Goal: Task Accomplishment & Management: Use online tool/utility

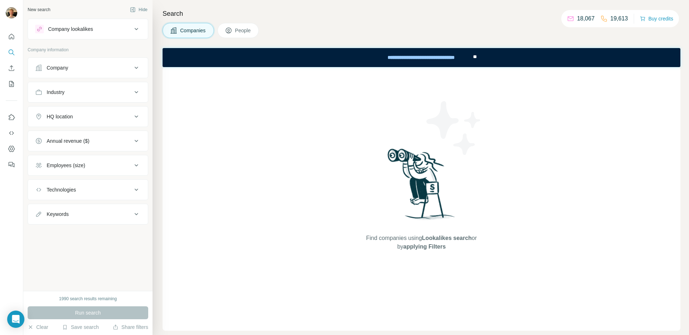
click at [99, 281] on div "New search Hide Company lookalikes Company information Company Industry HQ loca…" at bounding box center [87, 145] width 129 height 291
click at [96, 71] on div "Company" at bounding box center [83, 67] width 97 height 7
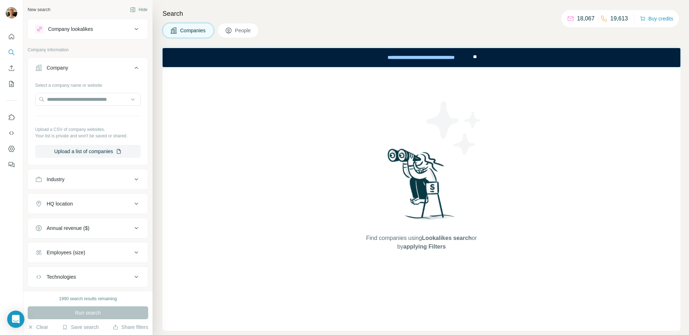
click at [86, 72] on button "Company" at bounding box center [88, 69] width 120 height 20
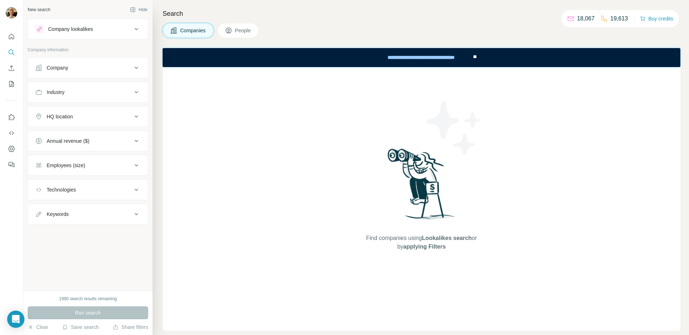
click at [83, 98] on button "Industry" at bounding box center [88, 92] width 120 height 17
click at [78, 110] on input at bounding box center [84, 110] width 89 height 8
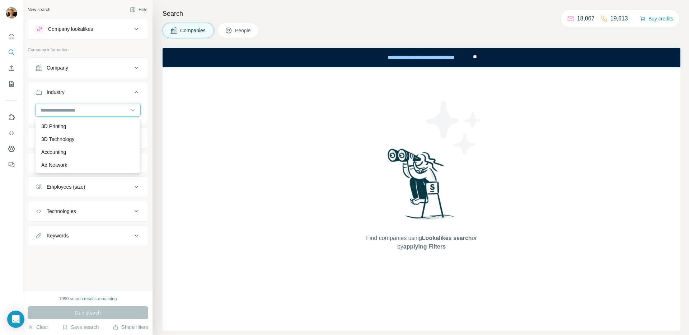
click at [78, 110] on input at bounding box center [84, 110] width 89 height 8
type input "*"
click at [83, 113] on input at bounding box center [84, 110] width 89 height 8
click at [138, 94] on icon at bounding box center [136, 92] width 9 height 9
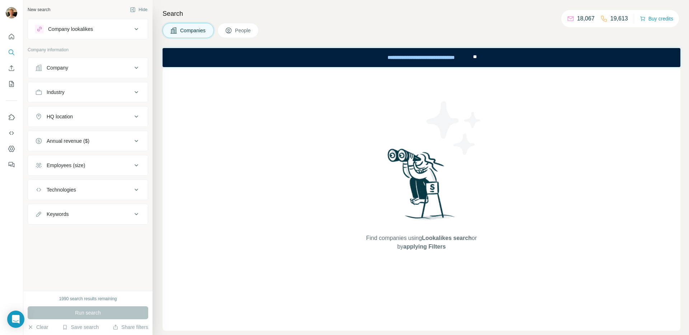
click at [138, 94] on icon at bounding box center [136, 92] width 9 height 9
click at [135, 109] on icon at bounding box center [132, 110] width 7 height 7
click at [133, 74] on button "Company" at bounding box center [88, 67] width 120 height 17
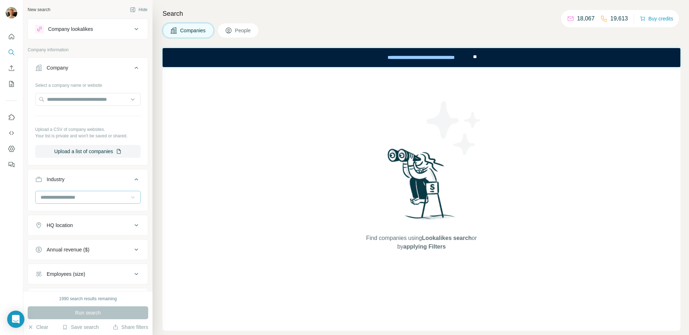
click at [134, 71] on icon at bounding box center [136, 68] width 9 height 9
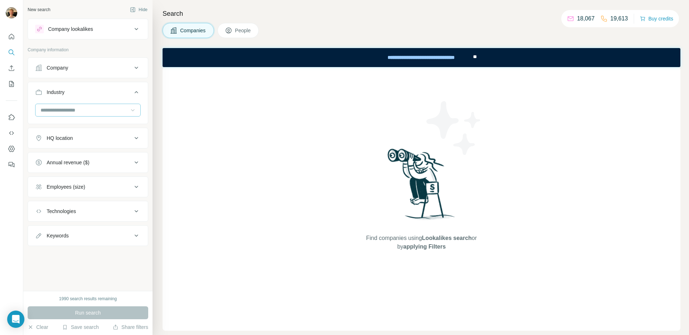
click at [134, 71] on icon at bounding box center [136, 68] width 9 height 9
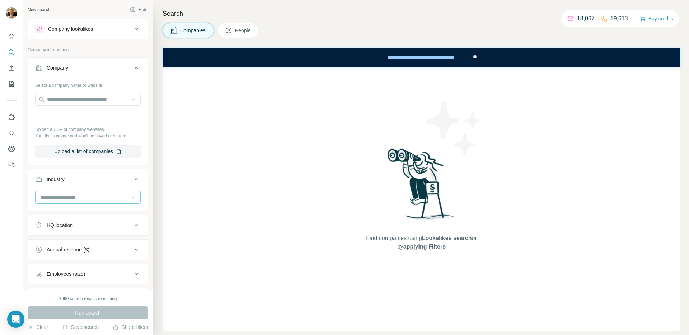
click at [134, 71] on icon at bounding box center [136, 68] width 9 height 9
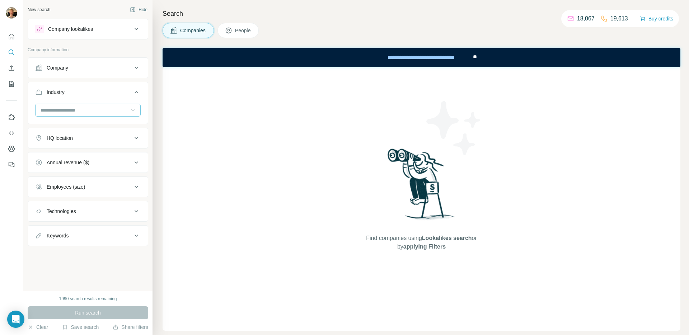
click at [232, 32] on icon at bounding box center [228, 30] width 7 height 7
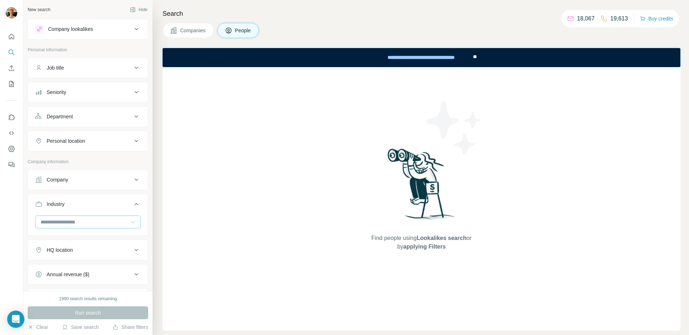
click at [126, 73] on button "Job title" at bounding box center [88, 67] width 120 height 17
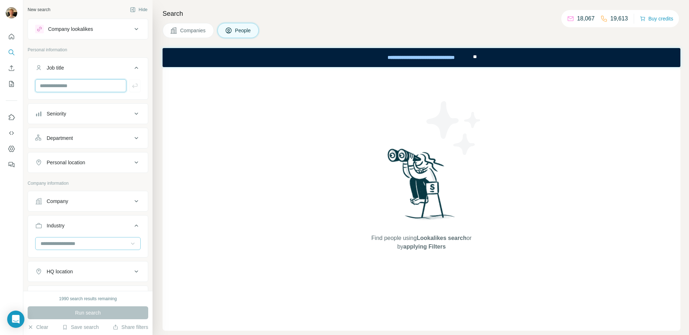
click at [68, 86] on input "text" at bounding box center [80, 85] width 91 height 13
paste input "**********"
type input "**********"
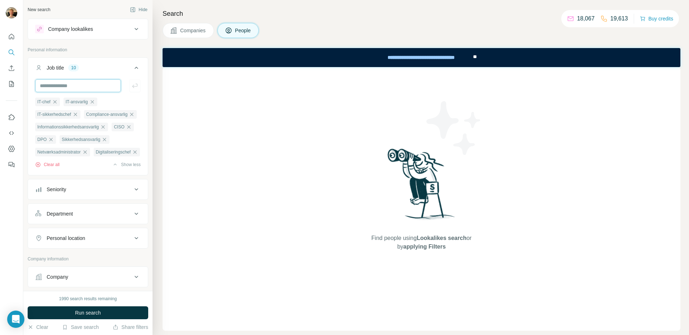
scroll to position [0, 0]
paste input "**********"
type input "**********"
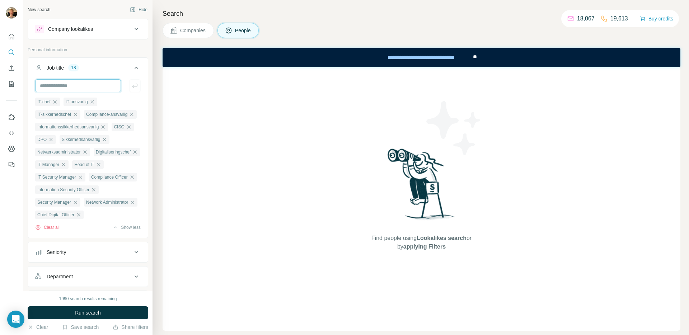
scroll to position [0, 0]
click at [133, 66] on icon at bounding box center [136, 68] width 9 height 9
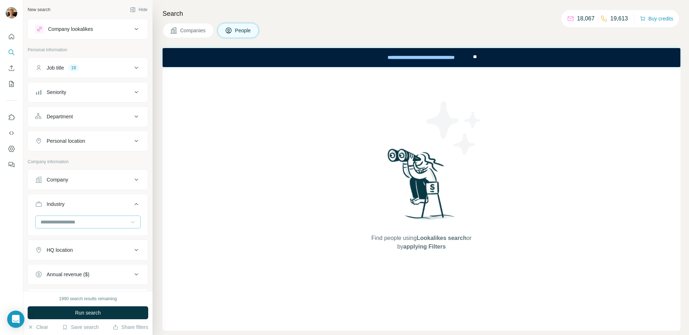
click at [101, 95] on div "Seniority" at bounding box center [83, 92] width 97 height 7
click at [101, 94] on div "Seniority" at bounding box center [83, 92] width 97 height 7
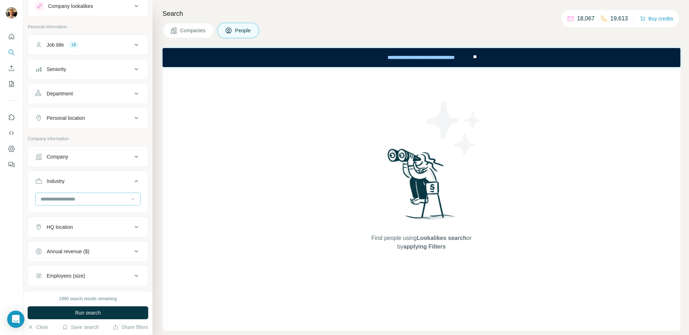
scroll to position [24, 0]
click at [186, 24] on button "Companies" at bounding box center [188, 30] width 51 height 15
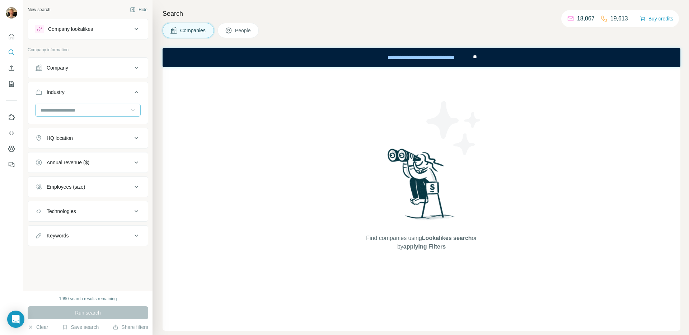
scroll to position [0, 0]
click at [80, 132] on button "HQ location" at bounding box center [88, 138] width 120 height 17
click at [63, 157] on input "text" at bounding box center [87, 156] width 105 height 13
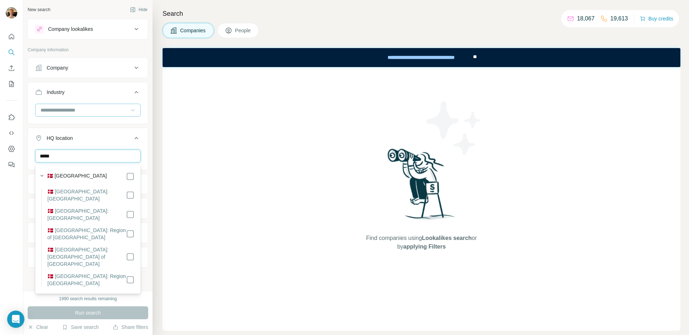
type input "*****"
click at [63, 174] on label "🇩🇰 Denmark" at bounding box center [77, 176] width 60 height 9
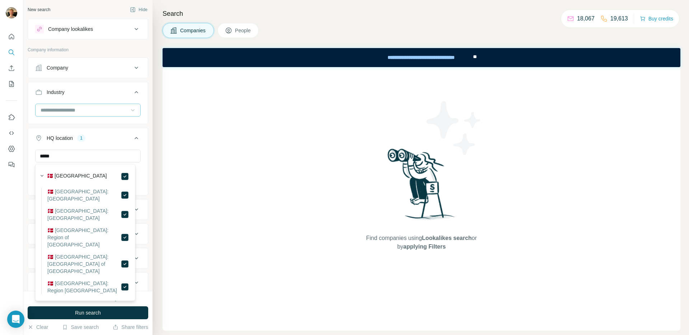
click at [114, 145] on button "HQ location 1" at bounding box center [88, 140] width 120 height 20
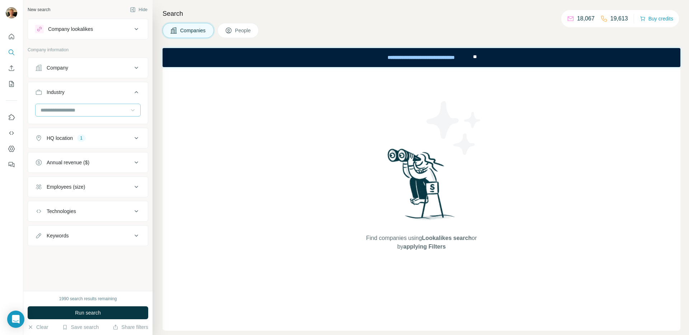
click at [90, 186] on div "Employees (size)" at bounding box center [83, 186] width 97 height 7
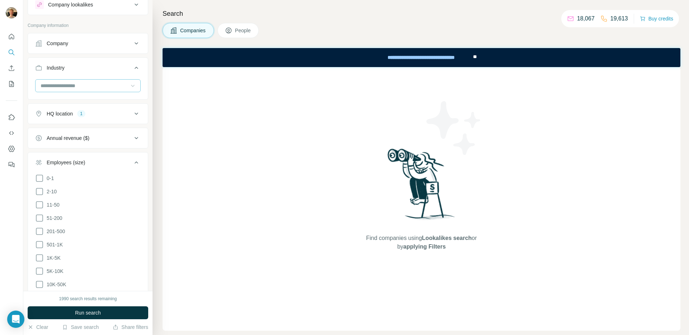
scroll to position [29, 0]
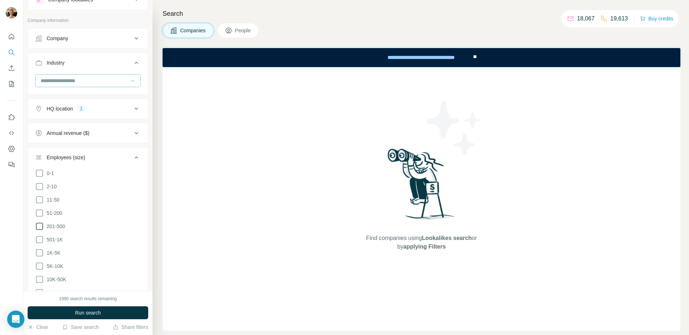
click at [56, 224] on span "201-500" at bounding box center [54, 226] width 21 height 7
click at [56, 211] on span "51-200" at bounding box center [53, 213] width 19 height 7
click at [55, 201] on span "11-50" at bounding box center [52, 199] width 16 height 7
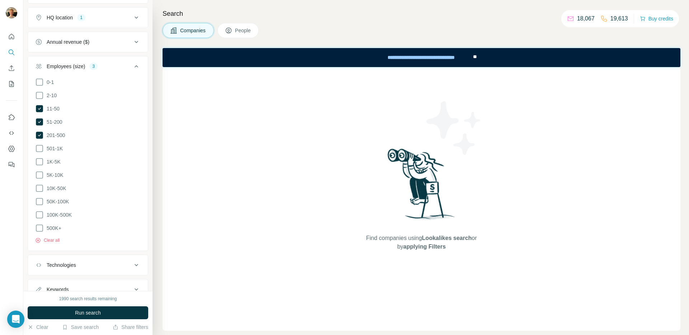
scroll to position [145, 0]
click at [132, 41] on icon at bounding box center [136, 41] width 9 height 9
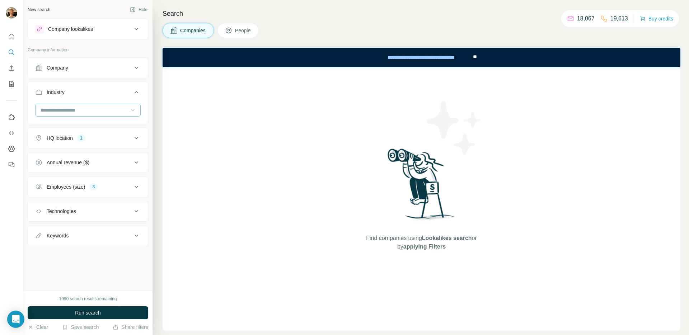
click at [131, 205] on button "Technologies" at bounding box center [88, 211] width 120 height 17
click at [131, 210] on div "Technologies" at bounding box center [83, 211] width 97 height 7
click at [135, 30] on icon at bounding box center [136, 29] width 9 height 9
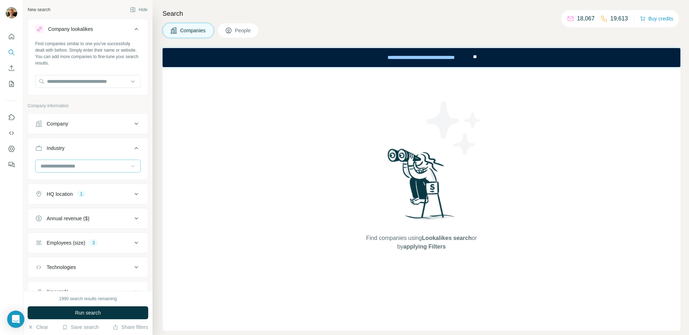
click at [135, 30] on icon at bounding box center [136, 29] width 9 height 9
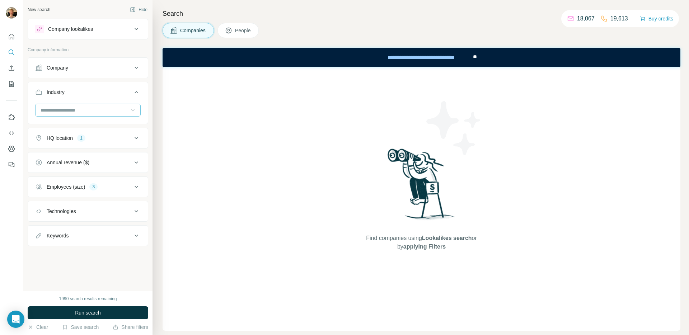
click at [133, 25] on icon at bounding box center [136, 29] width 9 height 9
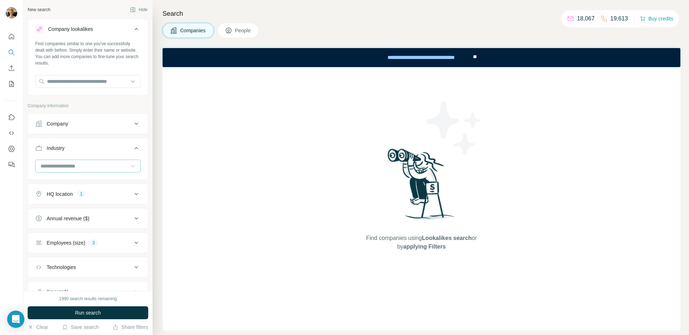
click at [133, 25] on icon at bounding box center [136, 29] width 9 height 9
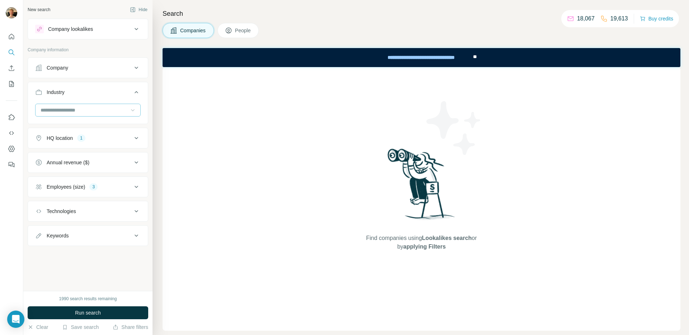
click at [141, 31] on button "Company lookalikes" at bounding box center [88, 28] width 120 height 17
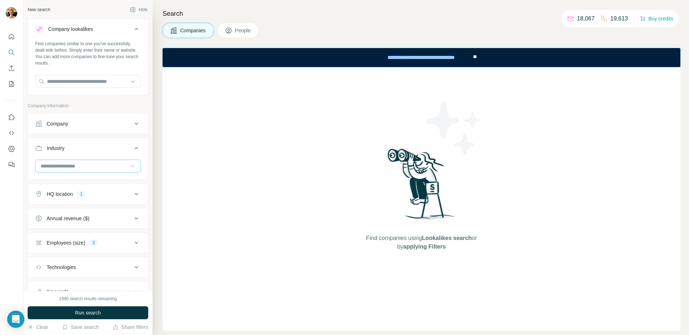
click at [137, 29] on button "Company lookalikes" at bounding box center [88, 30] width 120 height 20
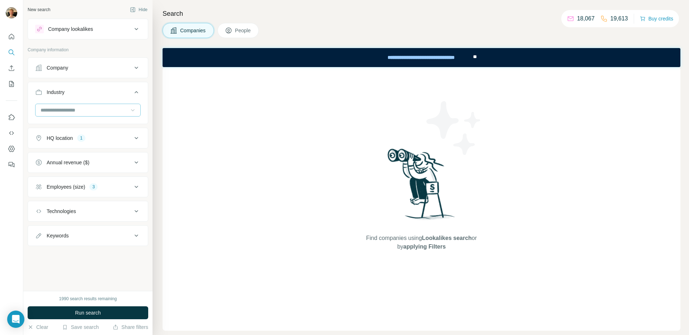
click at [235, 33] on button "People" at bounding box center [238, 30] width 42 height 15
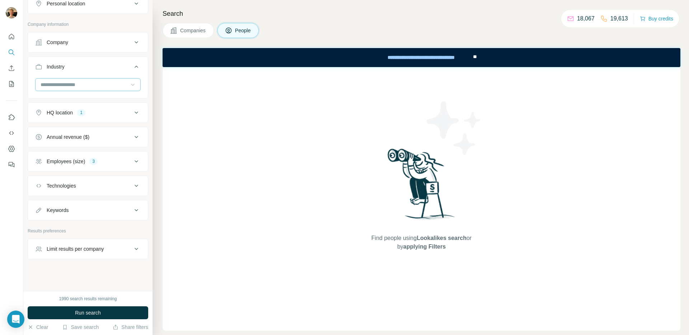
scroll to position [139, 0]
click at [117, 250] on div "Limit results per company" at bounding box center [83, 247] width 97 height 7
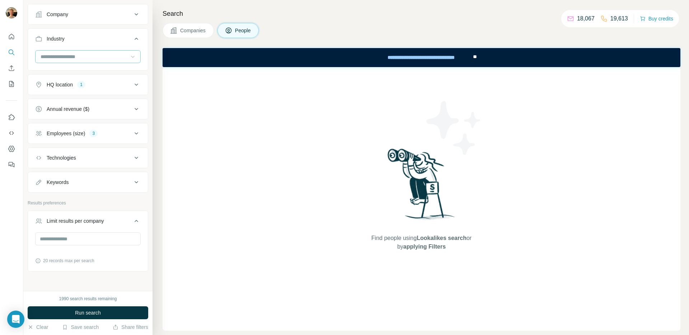
click at [135, 221] on icon at bounding box center [137, 221] width 4 height 2
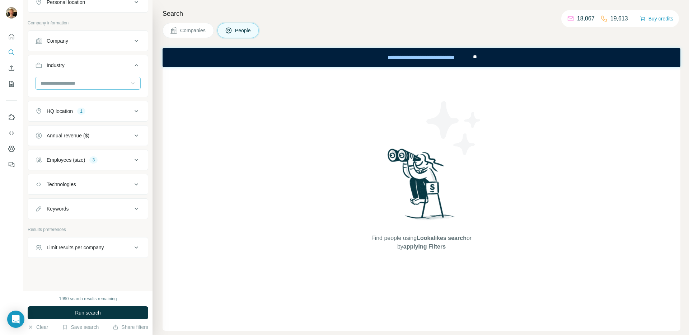
click at [186, 34] on button "Companies" at bounding box center [188, 30] width 51 height 15
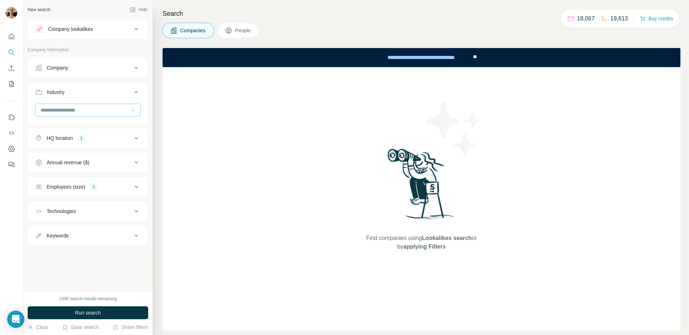
click at [91, 258] on div "New search Hide Company lookalikes Company information Company Industry HQ loca…" at bounding box center [87, 145] width 129 height 291
click at [94, 276] on div "New search Hide Company lookalikes Company information Company Industry HQ loca…" at bounding box center [87, 145] width 129 height 291
click at [94, 263] on div "New search Hide Company lookalikes Company information Company Industry HQ loca…" at bounding box center [87, 145] width 129 height 291
click at [440, 56] on div "**********" at bounding box center [420, 58] width 101 height 16
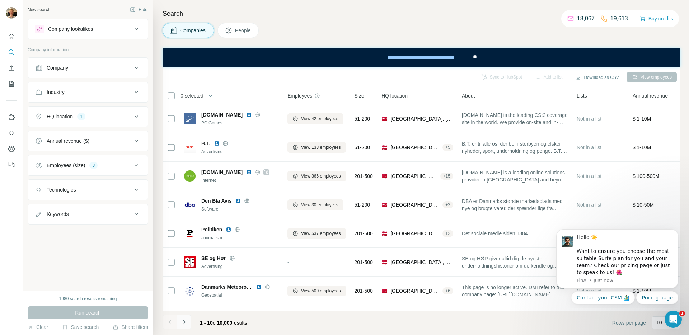
click at [185, 321] on icon "Navigate to next page" at bounding box center [183, 322] width 7 height 7
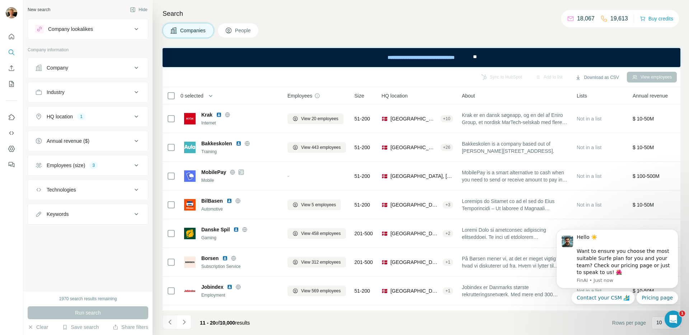
click at [173, 321] on icon "Navigate to previous page" at bounding box center [169, 322] width 7 height 7
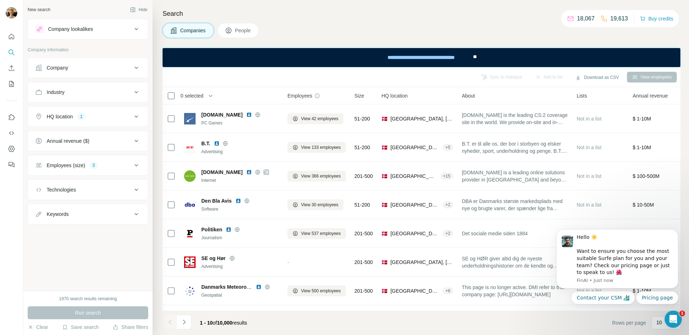
click at [238, 33] on span "People" at bounding box center [243, 30] width 17 height 7
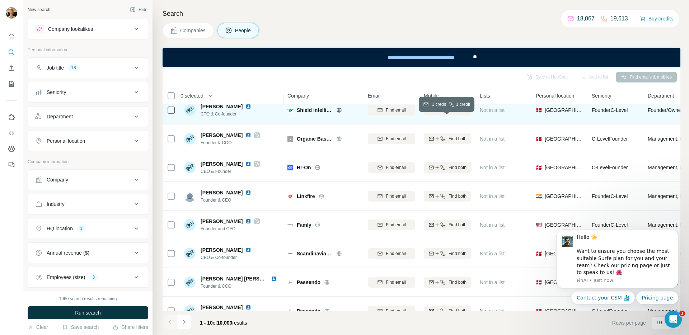
scroll to position [48, 0]
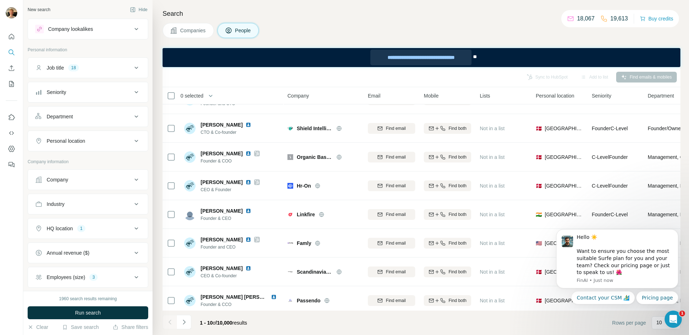
click at [423, 64] on div "**********" at bounding box center [420, 58] width 101 height 16
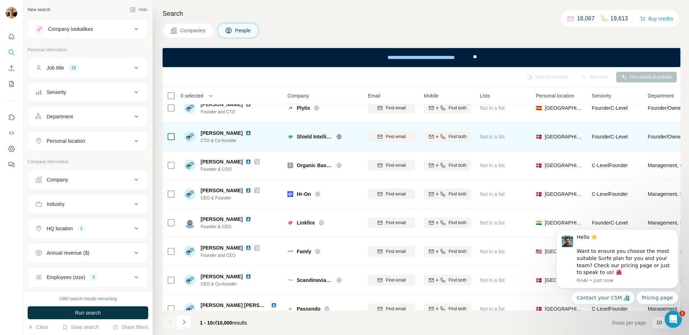
scroll to position [0, 0]
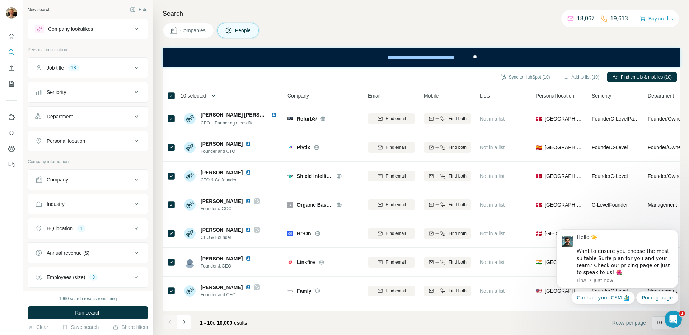
click at [215, 95] on icon "button" at bounding box center [213, 95] width 7 height 7
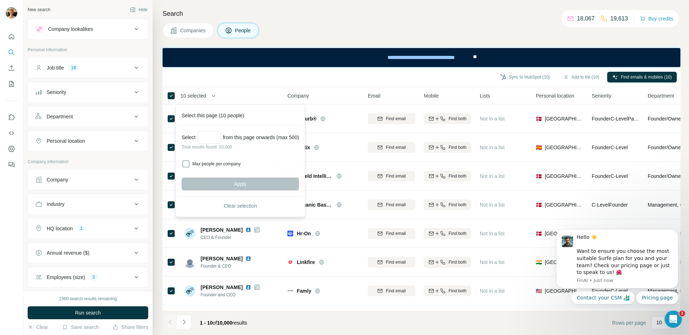
click at [190, 162] on div "Max people per company" at bounding box center [240, 164] width 117 height 13
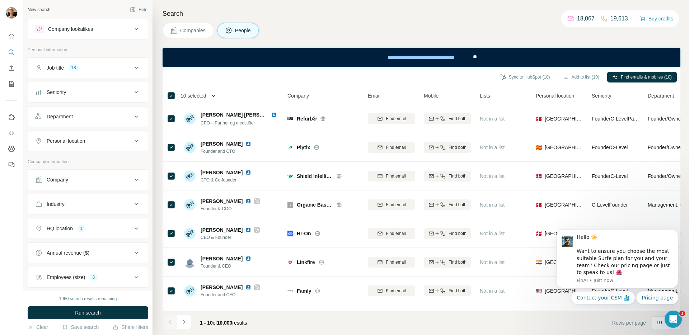
click at [217, 95] on icon "button" at bounding box center [213, 95] width 7 height 7
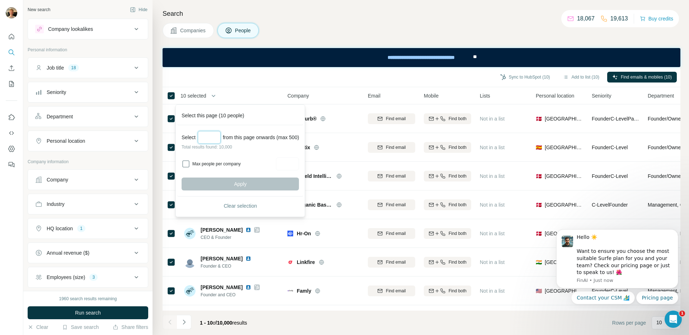
click at [218, 138] on input "Select a number (up to 500)" at bounding box center [209, 137] width 23 height 13
type input "***"
click at [239, 162] on label "Max people per company" at bounding box center [232, 164] width 81 height 6
click at [295, 163] on input "Max people per company" at bounding box center [287, 164] width 23 height 13
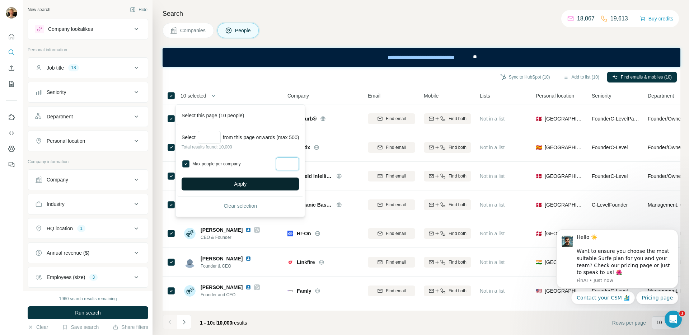
type input "*"
click at [265, 183] on button "Apply" at bounding box center [240, 184] width 117 height 13
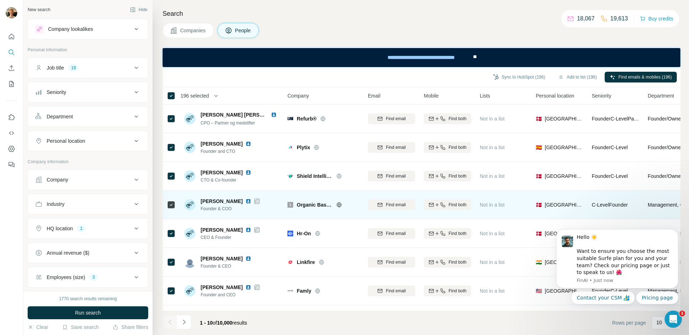
scroll to position [85, 0]
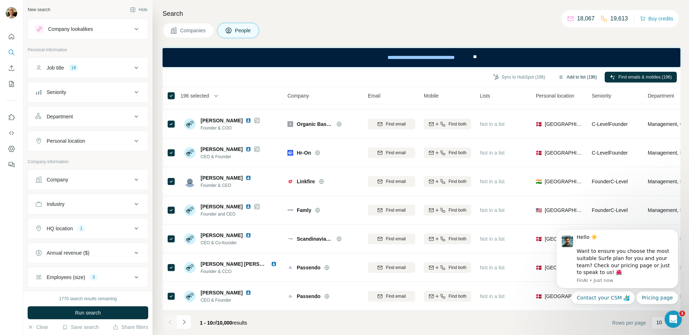
click at [567, 78] on button "Add to list (196)" at bounding box center [577, 77] width 49 height 11
click at [559, 77] on button "Add to list (196)" at bounding box center [577, 77] width 49 height 11
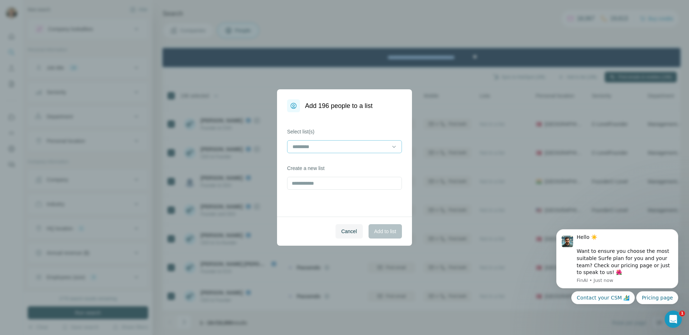
click at [334, 145] on input at bounding box center [340, 147] width 97 height 8
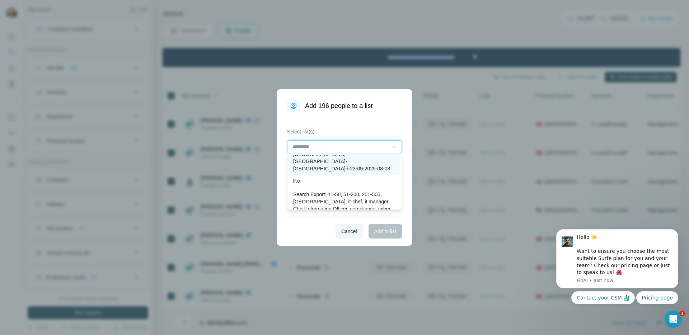
scroll to position [0, 0]
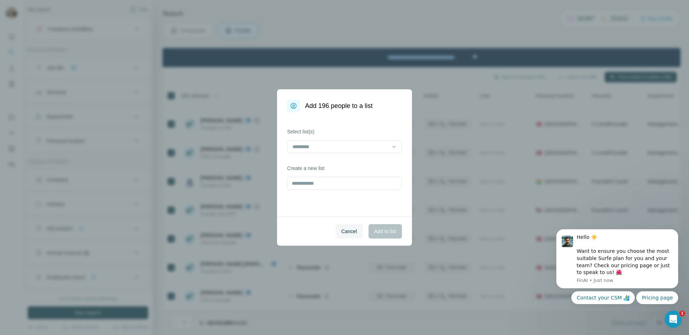
click at [350, 133] on label "Select list(s)" at bounding box center [344, 131] width 115 height 7
click at [320, 187] on input "text" at bounding box center [344, 183] width 115 height 13
type input "**********"
click at [389, 233] on span "Add to list" at bounding box center [385, 231] width 22 height 7
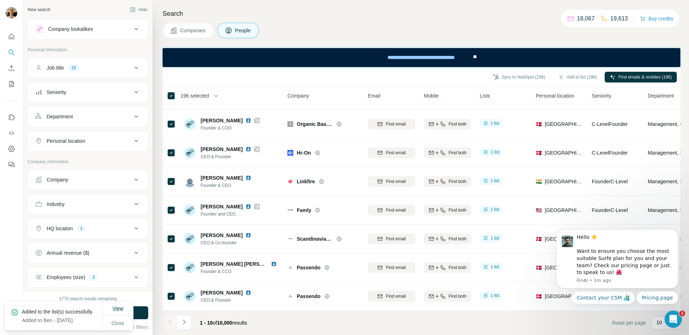
click at [116, 306] on span "View" at bounding box center [117, 309] width 11 height 6
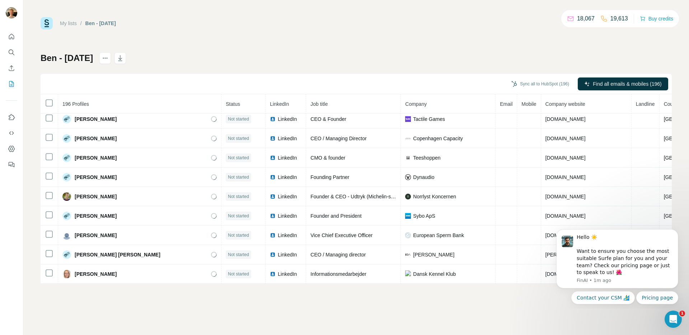
scroll to position [457, 0]
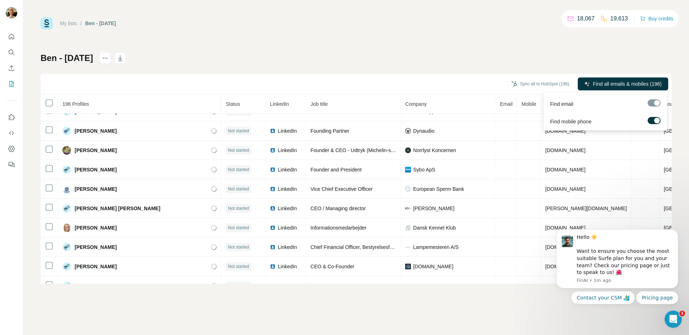
click at [623, 85] on span "Find all emails & mobiles (196)" at bounding box center [627, 83] width 69 height 7
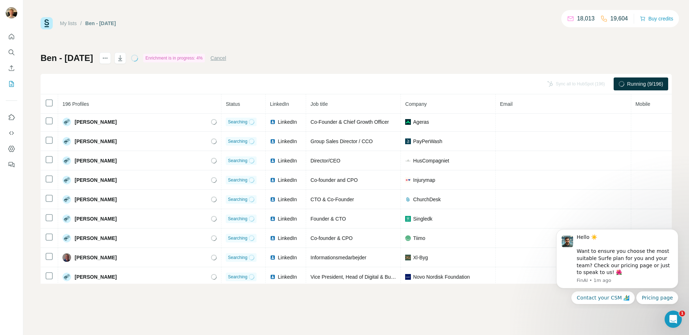
scroll to position [2211, 0]
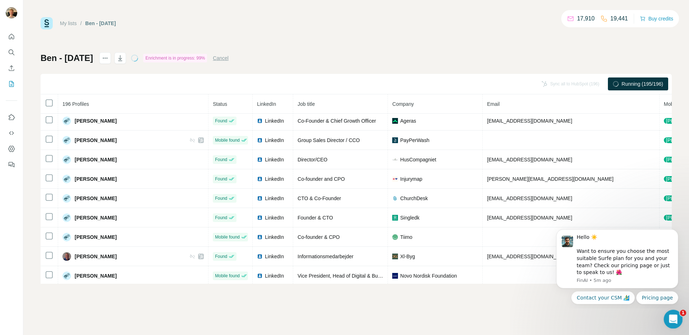
click at [665, 318] on div "Open Intercom Messenger" at bounding box center [672, 318] width 24 height 24
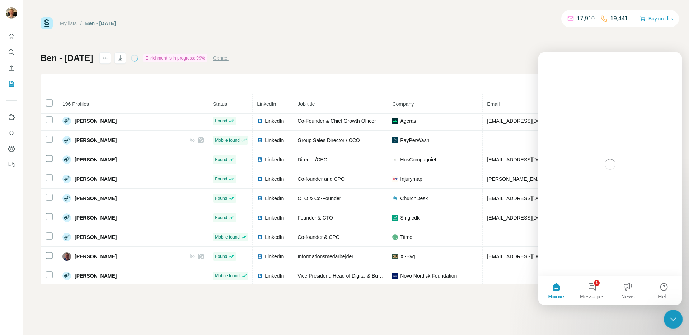
scroll to position [0, 0]
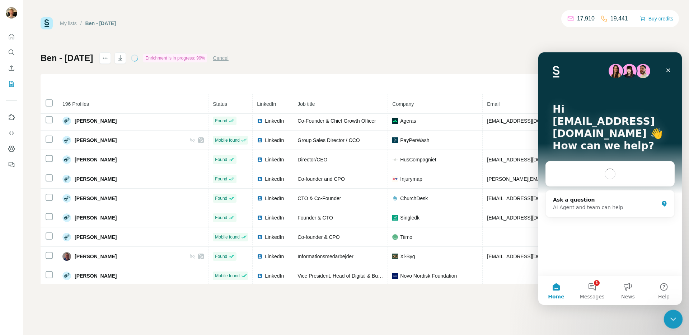
click at [678, 318] on div "Close Intercom Messenger" at bounding box center [671, 318] width 17 height 17
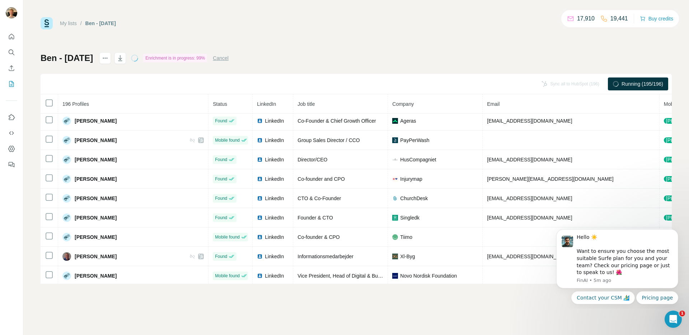
click at [575, 310] on div "My lists / Ben - [DATE] 17,910 19,441 Buy credits Ben - [DATE] Enrichment is in…" at bounding box center [356, 167] width 666 height 335
click at [673, 316] on icon "Open Intercom Messenger" at bounding box center [672, 319] width 12 height 12
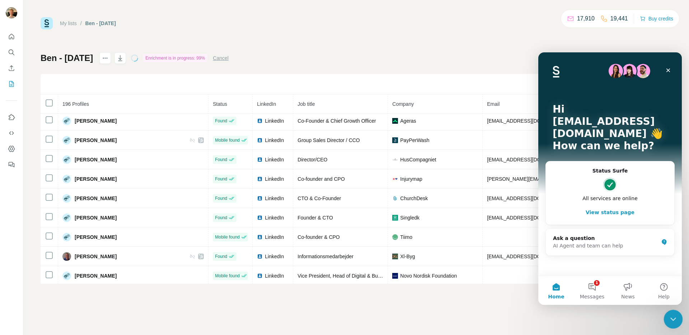
click at [673, 316] on icon "Close Intercom Messenger" at bounding box center [672, 318] width 9 height 9
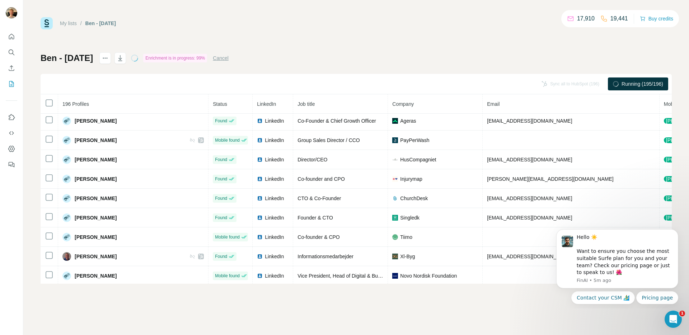
click at [504, 295] on div "My lists / Ben - [DATE] 17,910 19,441 Buy credits Ben - [DATE] Enrichment is in…" at bounding box center [356, 167] width 666 height 335
click at [600, 53] on div "Ben - [DATE] Enrichment is in progress: 99% Cancel Sync all to HubSpot (196) Ru…" at bounding box center [356, 167] width 631 height 231
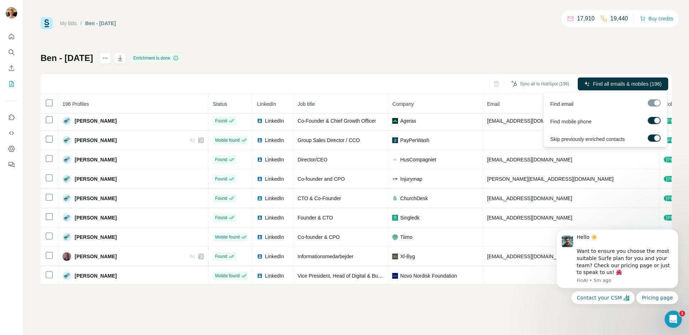
click at [602, 83] on span "Find all emails & mobiles (196)" at bounding box center [627, 83] width 69 height 7
click at [542, 58] on div "Ben - [DATE] Enrichment is done Sync all to HubSpot (196) Find all emails & mob…" at bounding box center [356, 167] width 631 height 231
click at [615, 83] on span "Find all emails & mobiles (196)" at bounding box center [627, 83] width 69 height 7
click at [530, 65] on div "Ben - [DATE] Enrichment is done Sync all to HubSpot (196) Find all emails & mob…" at bounding box center [356, 167] width 631 height 231
click at [117, 57] on icon "button" at bounding box center [120, 58] width 7 height 7
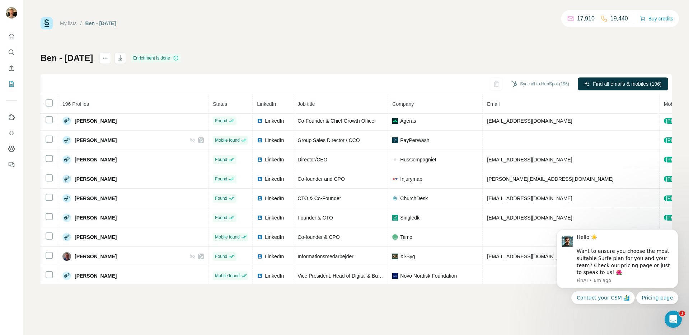
click at [615, 19] on p "19,440" at bounding box center [619, 18] width 18 height 9
click at [102, 59] on icon "actions" at bounding box center [105, 58] width 7 height 7
click at [12, 84] on icon "My lists" at bounding box center [12, 83] width 4 height 5
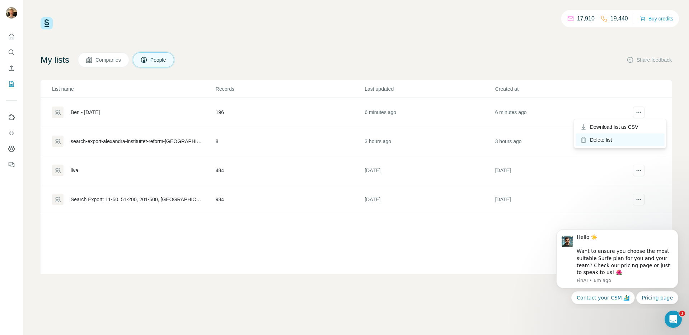
click at [607, 139] on div "Delete list" at bounding box center [620, 139] width 89 height 13
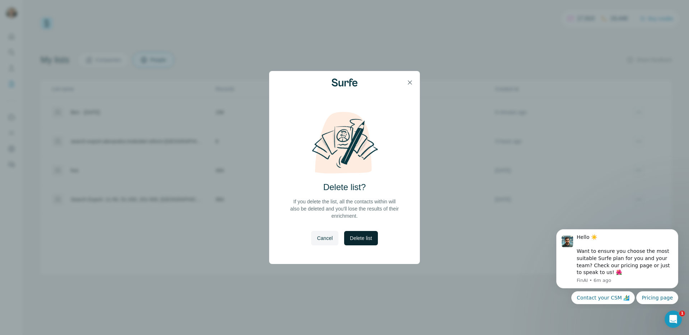
click at [360, 241] on span "Delete list" at bounding box center [361, 238] width 22 height 7
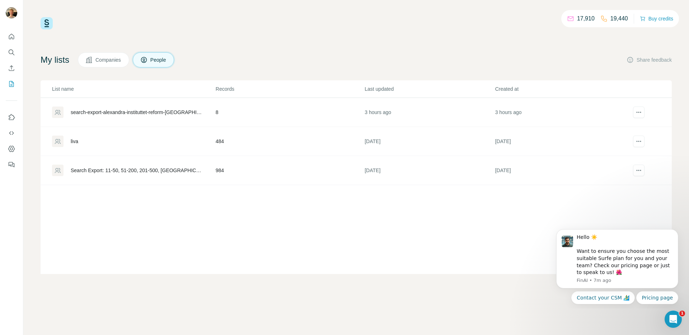
click at [257, 37] on div "17,910 19,440 Buy credits My lists Companies People Share feedback List name Re…" at bounding box center [356, 145] width 631 height 257
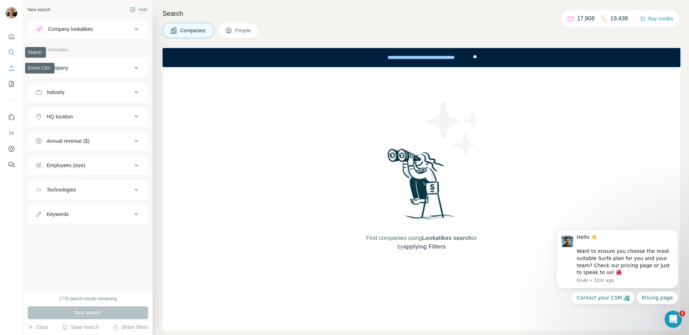
click at [11, 72] on button "Enrich CSV" at bounding box center [11, 68] width 11 height 13
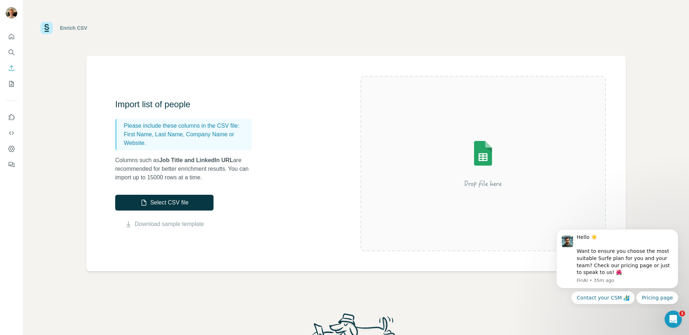
click at [60, 125] on div "Enrich CSV Import list of people Please include these columns in the CSV file: …" at bounding box center [356, 167] width 666 height 335
click at [11, 85] on icon "My lists" at bounding box center [12, 83] width 4 height 5
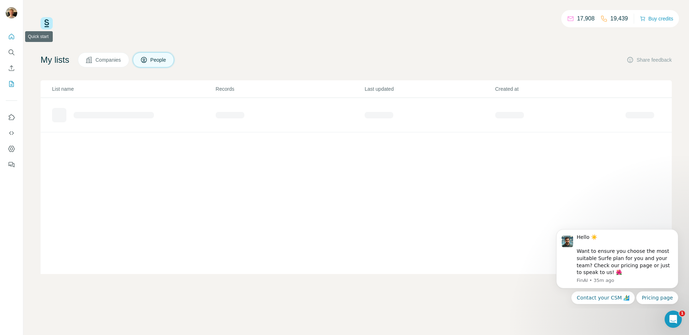
click at [13, 38] on icon "Quick start" at bounding box center [11, 36] width 7 height 7
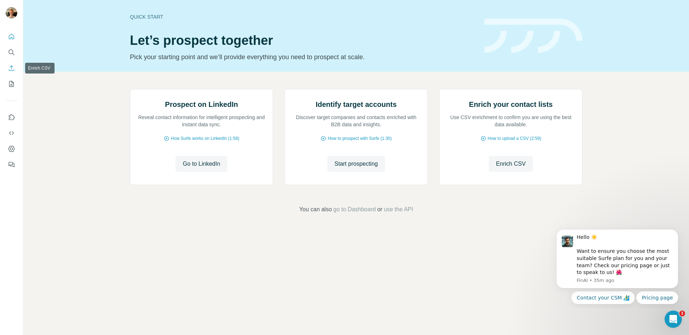
click at [9, 66] on icon "Enrich CSV" at bounding box center [11, 68] width 7 height 7
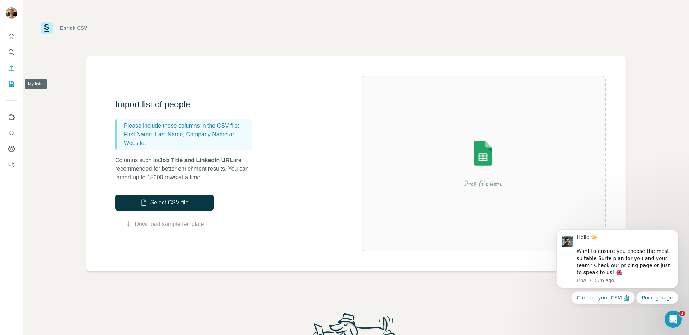
click at [11, 81] on icon "My lists" at bounding box center [11, 84] width 5 height 6
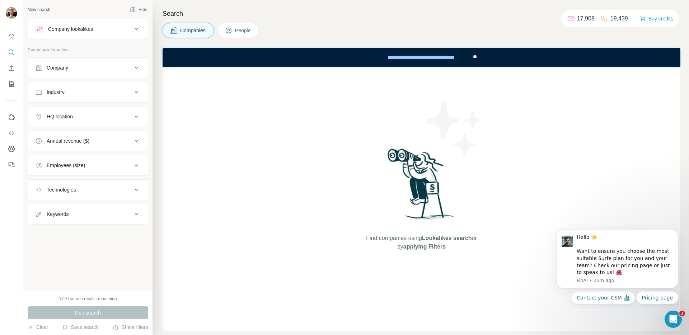
click at [112, 70] on div "Company" at bounding box center [83, 67] width 97 height 7
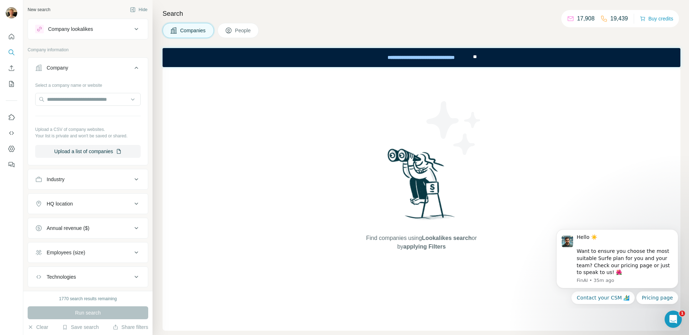
click at [112, 70] on div "Company" at bounding box center [83, 67] width 97 height 7
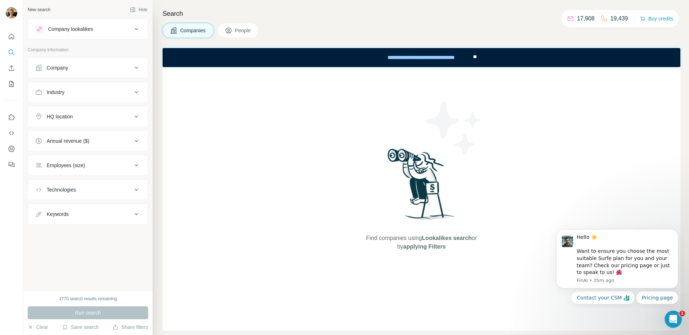
click at [248, 28] on span "People" at bounding box center [243, 30] width 17 height 7
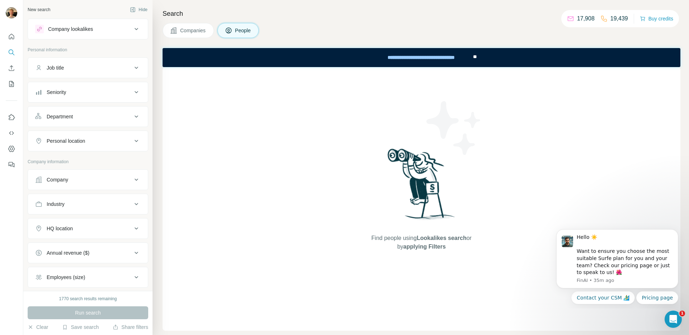
click at [99, 71] on div "Job title" at bounding box center [83, 67] width 97 height 7
click at [120, 68] on div "Job title" at bounding box center [83, 67] width 97 height 7
click at [186, 35] on button "Companies" at bounding box center [188, 30] width 51 height 15
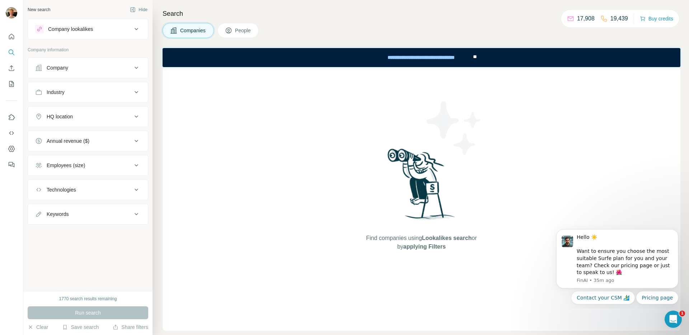
click at [240, 33] on span "People" at bounding box center [243, 30] width 17 height 7
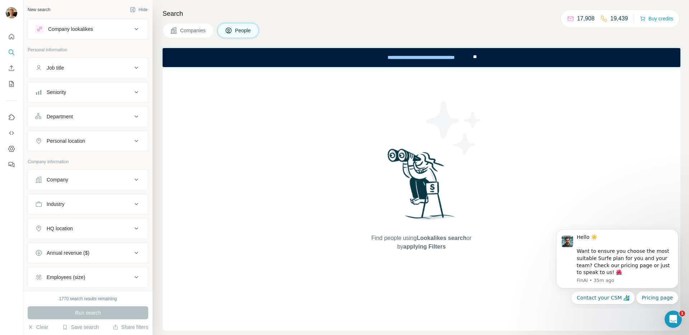
click at [209, 33] on button "Companies" at bounding box center [188, 30] width 51 height 15
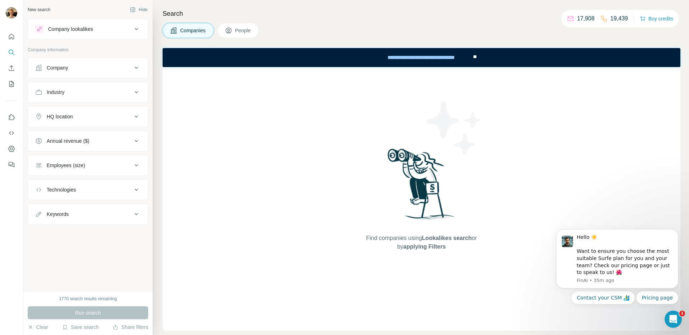
click at [254, 33] on button "People" at bounding box center [238, 30] width 42 height 15
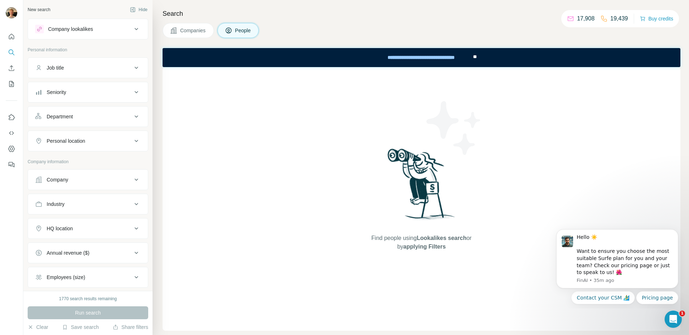
click at [206, 33] on span "Companies" at bounding box center [193, 30] width 26 height 7
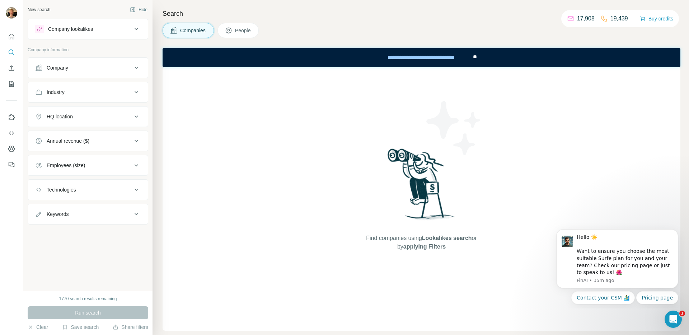
click at [227, 29] on icon at bounding box center [228, 30] width 7 height 7
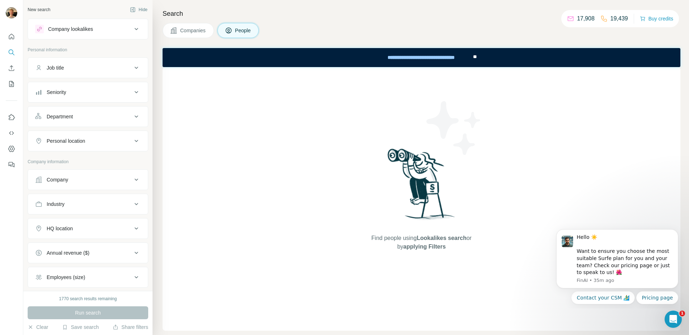
click at [196, 32] on span "Companies" at bounding box center [193, 30] width 26 height 7
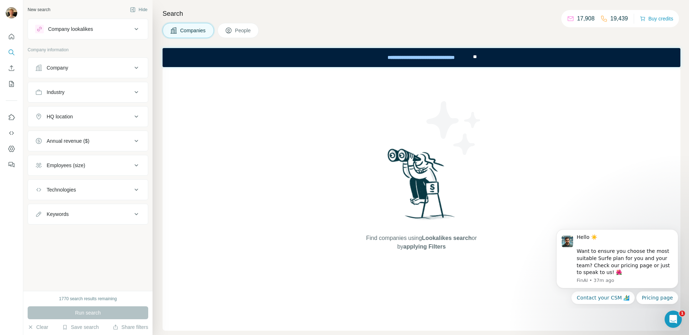
click at [244, 77] on div "Find companies using Lookalikes search or by applying Filters" at bounding box center [422, 199] width 518 height 264
